Goal: Obtain resource: Obtain resource

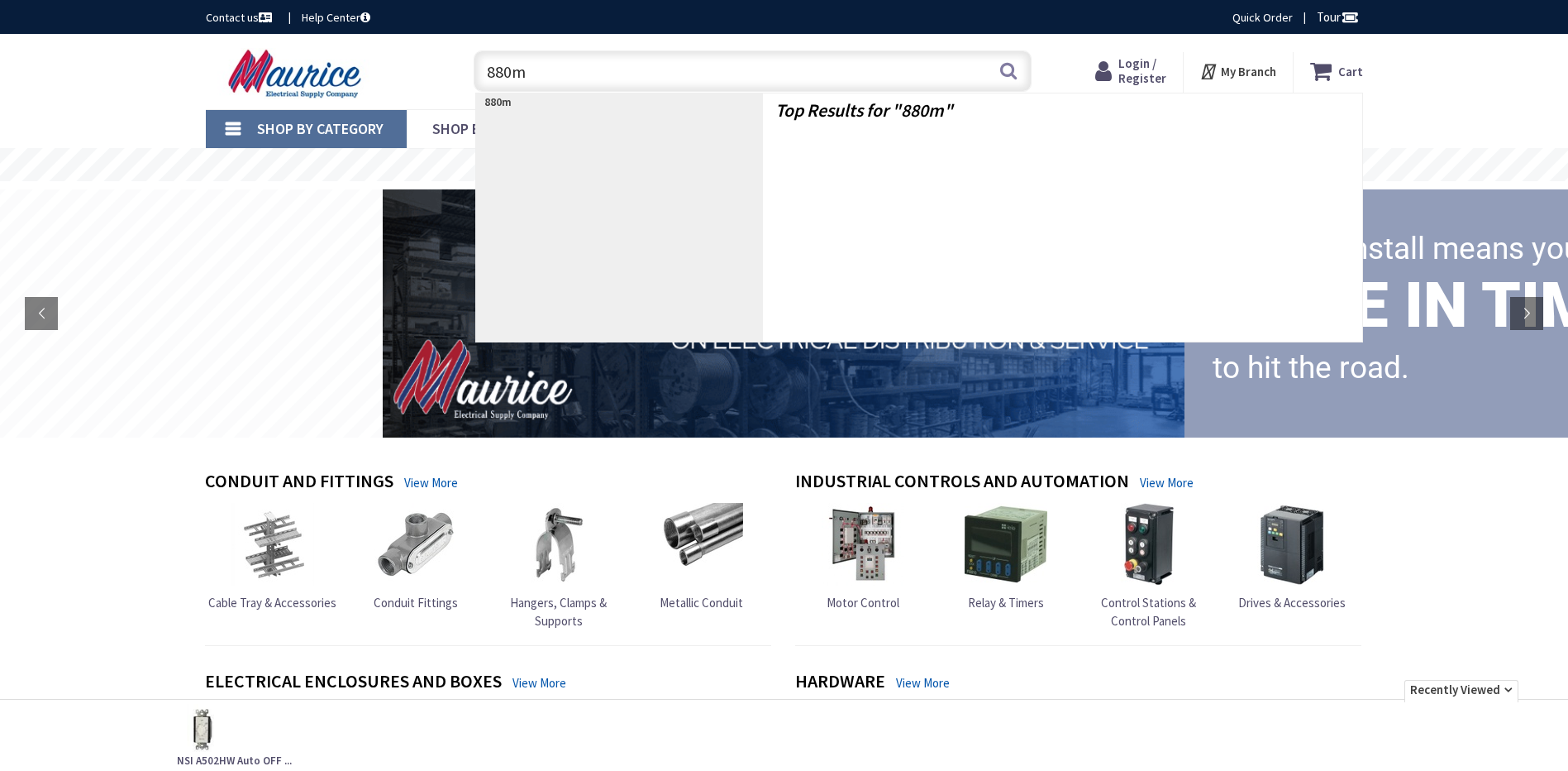
type input "880mp"
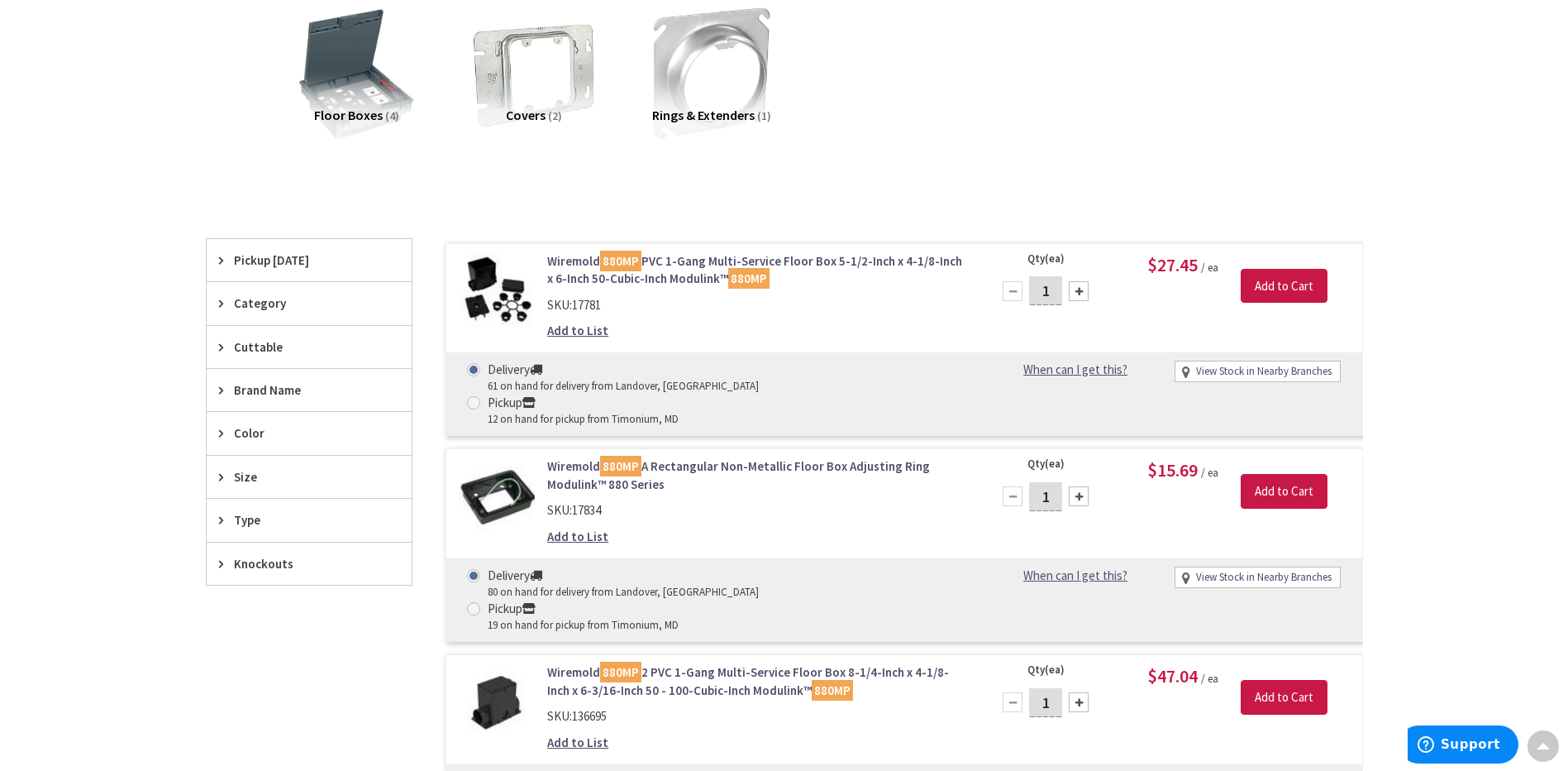
click at [666, 275] on link "Wiremold 880MP PVC 1-Gang Multi-Service Floor Box 5-1/2-Inch x 4-1/8-Inch x 6-I…" at bounding box center [757, 270] width 420 height 36
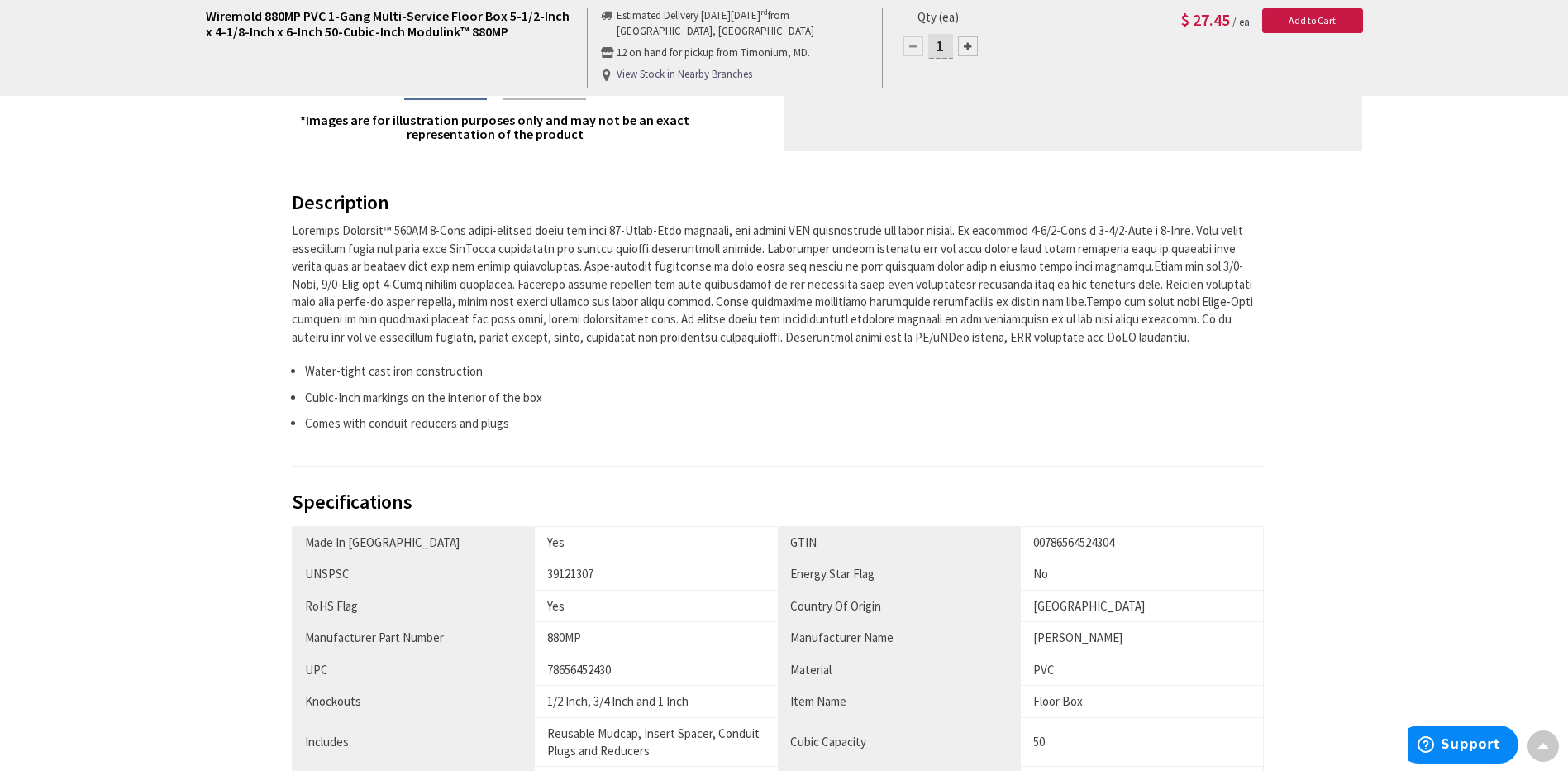
scroll to position [1323, 0]
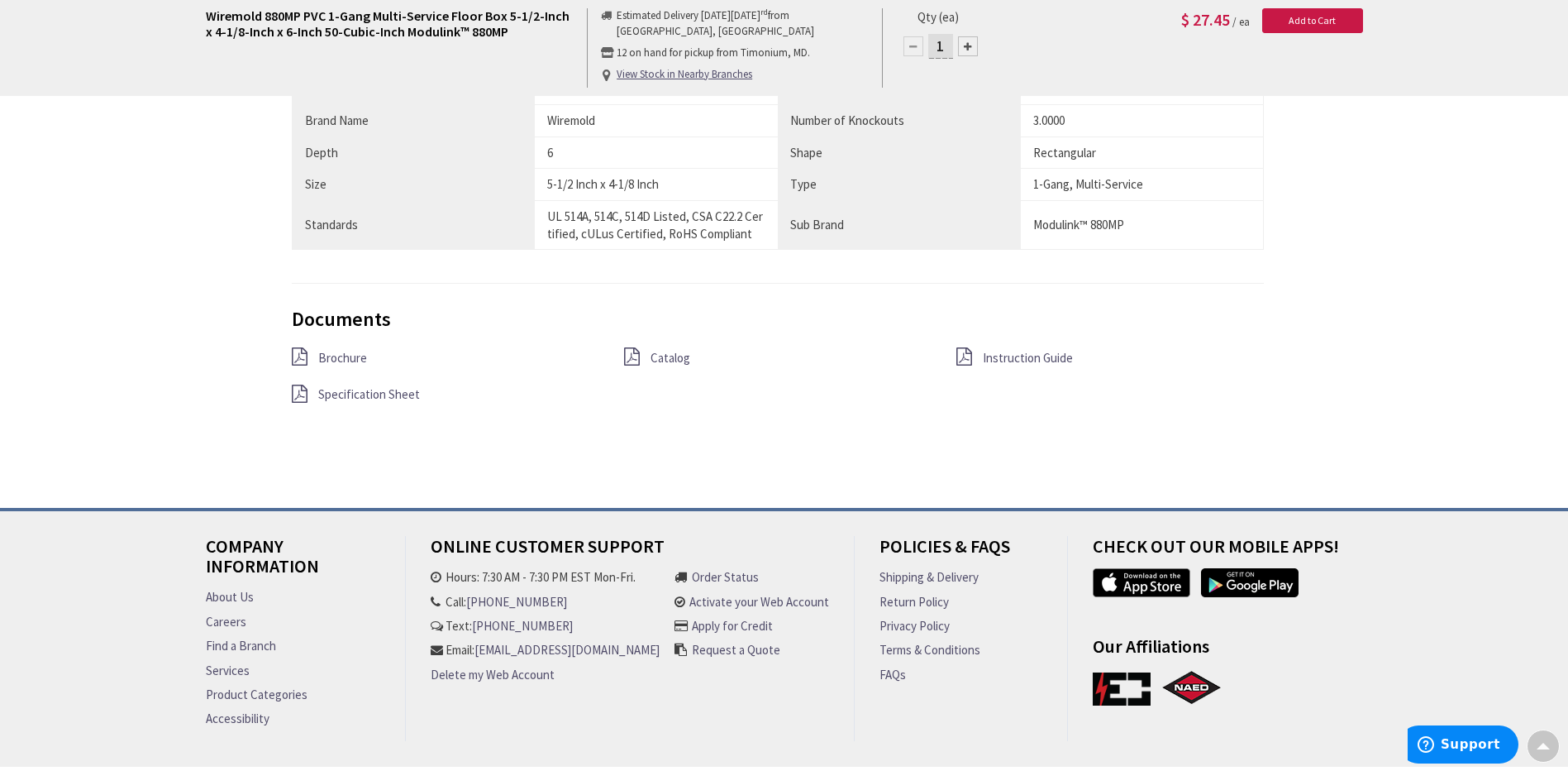
click at [364, 393] on span "Specification Sheet" at bounding box center [369, 394] width 102 height 16
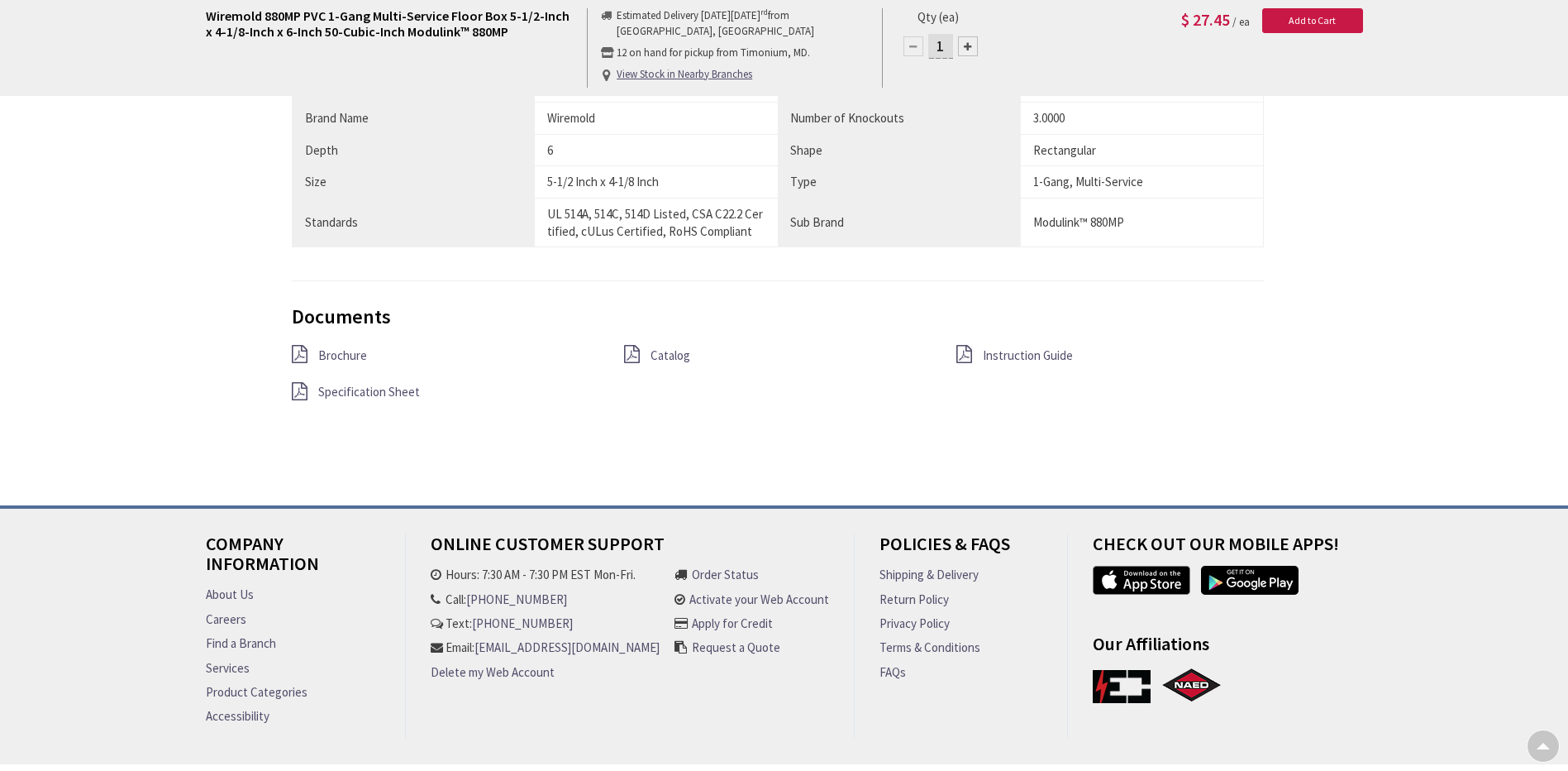
click at [1011, 355] on span "Instruction Guide" at bounding box center [1027, 355] width 90 height 16
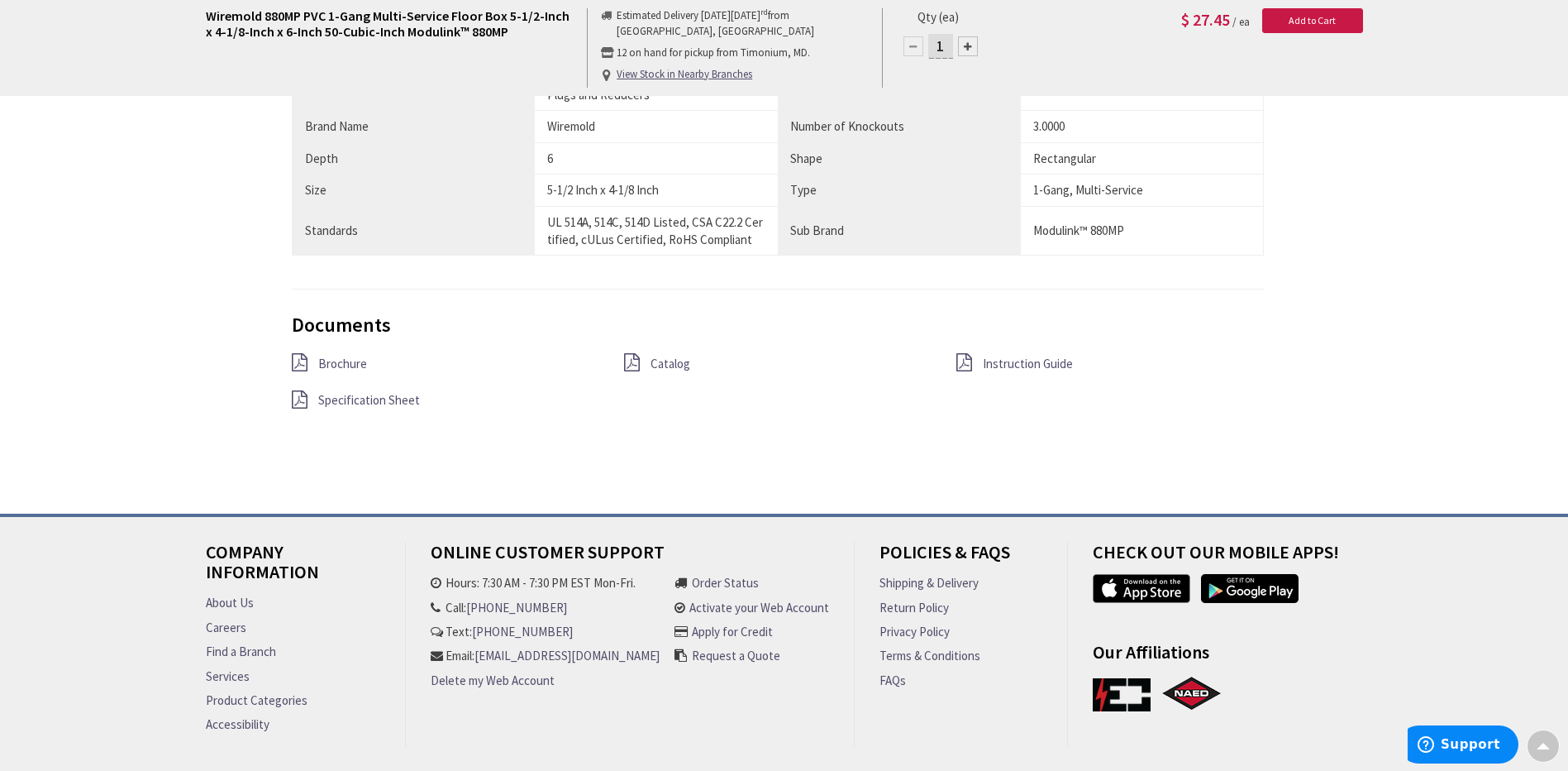
click at [676, 357] on span "Catalog" at bounding box center [671, 363] width 40 height 16
